Goal: Task Accomplishment & Management: Use online tool/utility

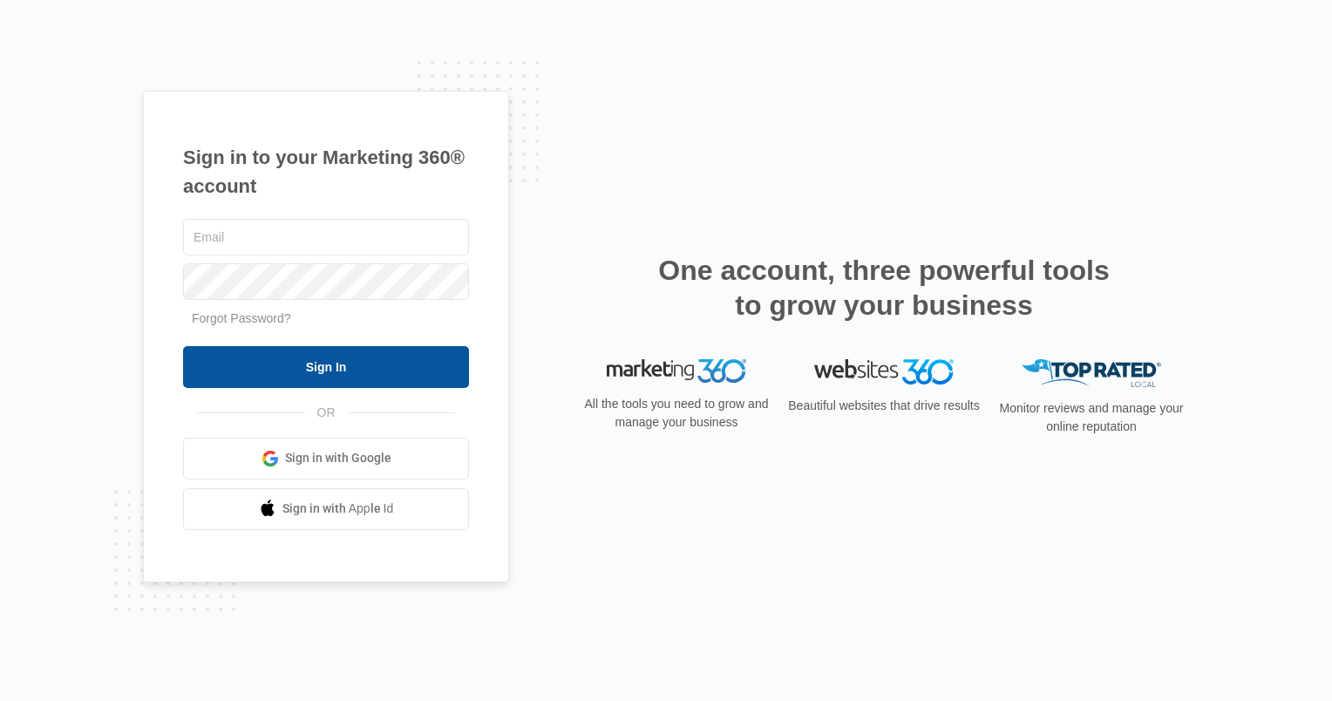
type input "[PERSON_NAME][EMAIL_ADDRESS][DOMAIN_NAME]"
click at [316, 373] on input "Sign In" at bounding box center [326, 367] width 286 height 42
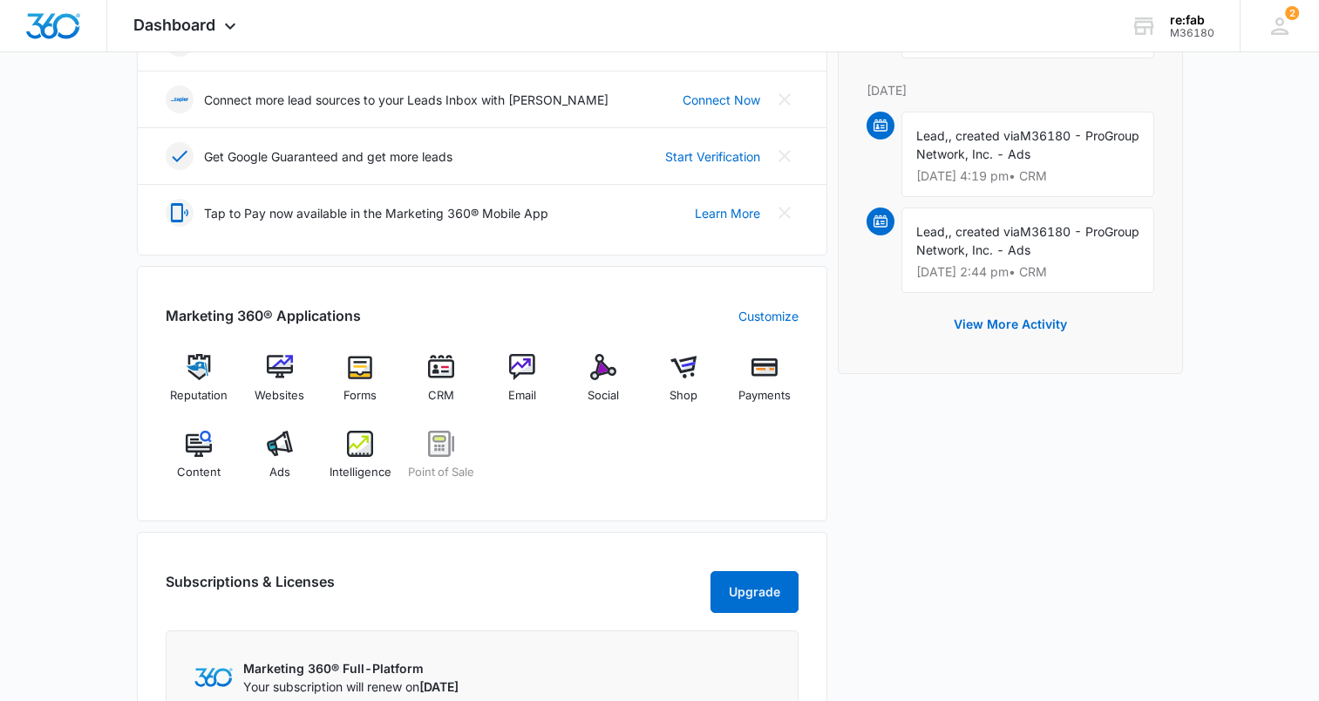
scroll to position [523, 0]
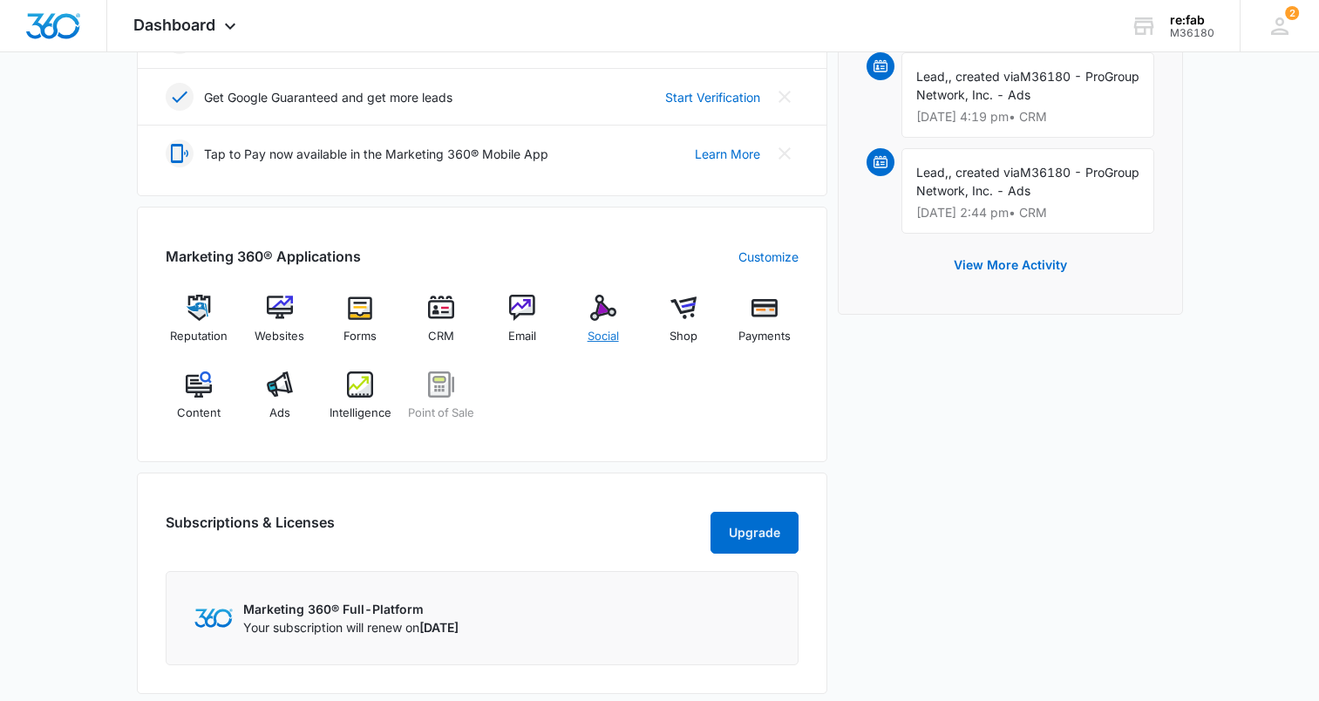
click at [611, 327] on div "Social" at bounding box center [602, 326] width 67 height 63
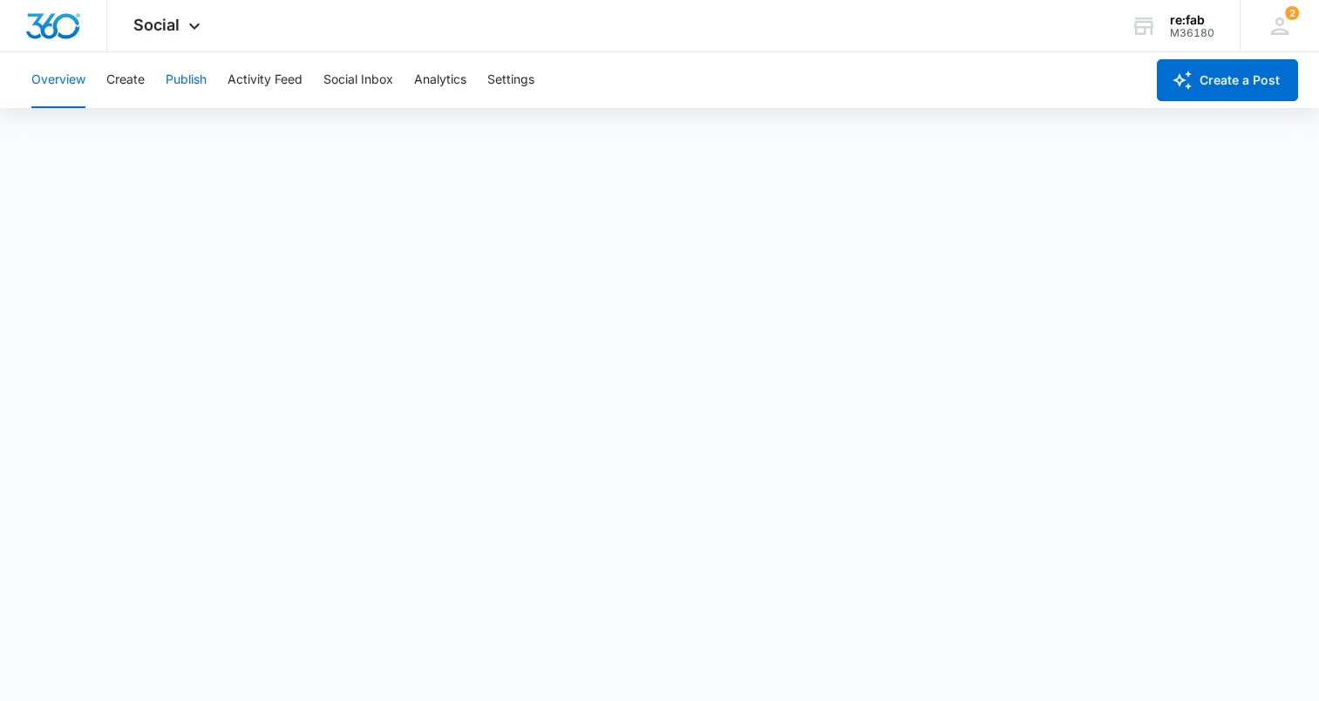
click at [207, 78] on button "Publish" at bounding box center [186, 80] width 41 height 56
click at [120, 132] on button "Schedules" at bounding box center [133, 133] width 59 height 49
click at [68, 132] on button "Calendar" at bounding box center [56, 133] width 51 height 49
